Goal: Task Accomplishment & Management: Manage account settings

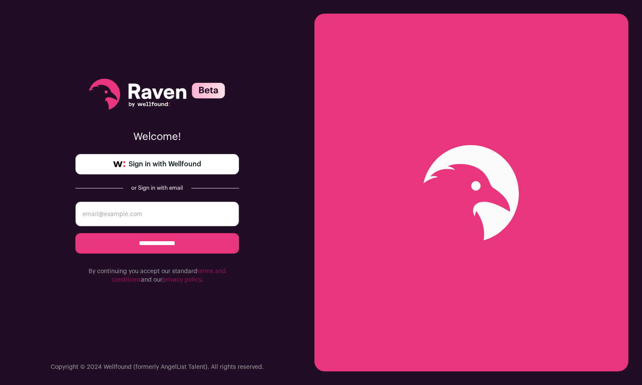
click at [152, 168] on span "Sign in with Wellfound" at bounding box center [165, 164] width 72 height 10
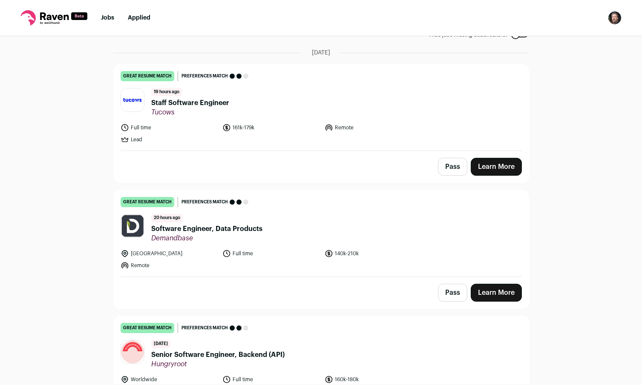
scroll to position [58, 0]
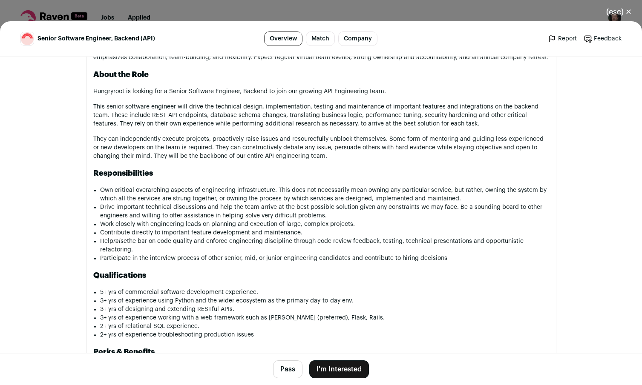
scroll to position [546, 0]
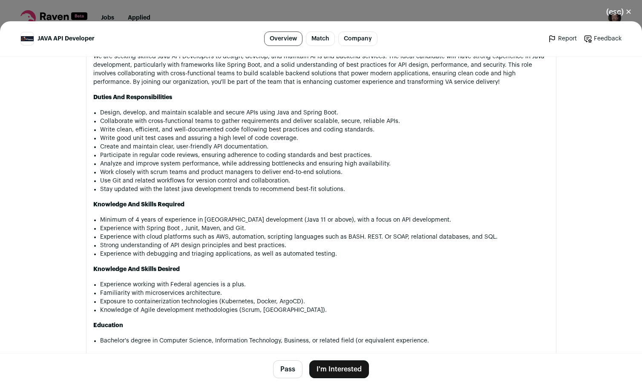
scroll to position [550, 0]
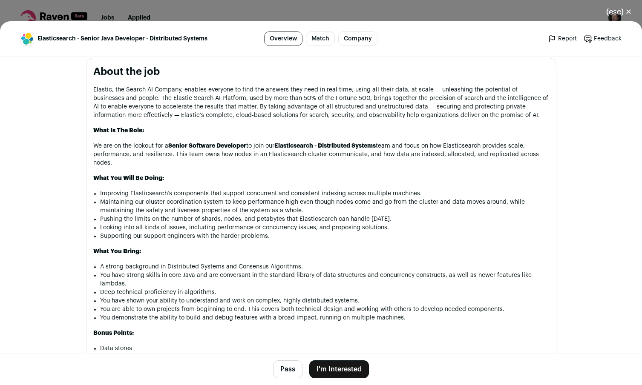
scroll to position [410, 0]
